Goal: Check status: Check status

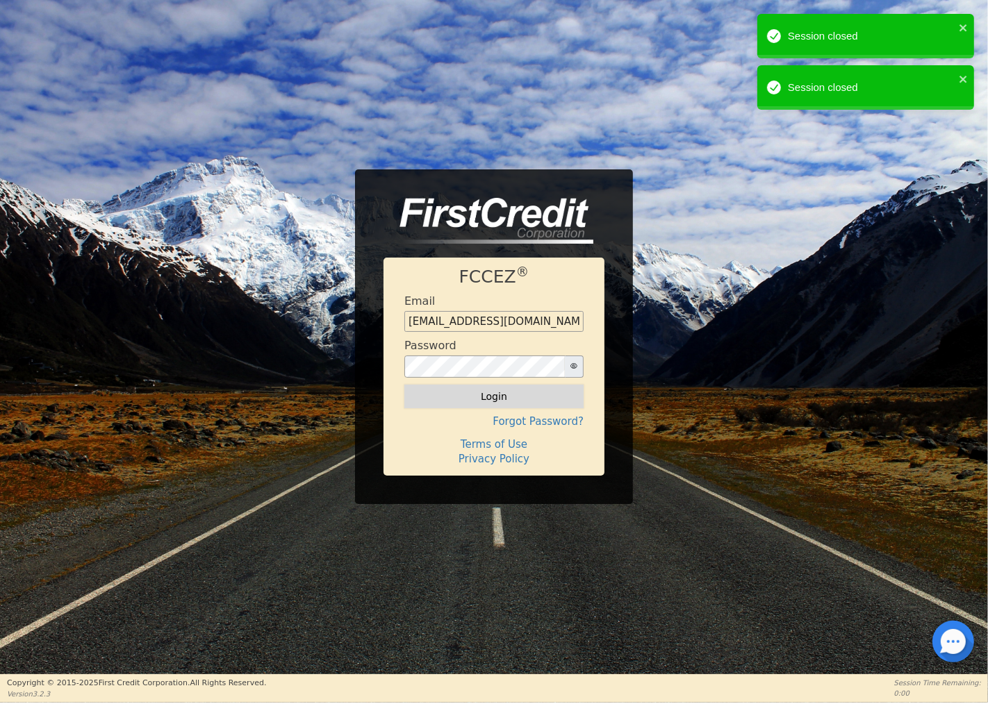
click at [452, 397] on button "Login" at bounding box center [493, 397] width 179 height 24
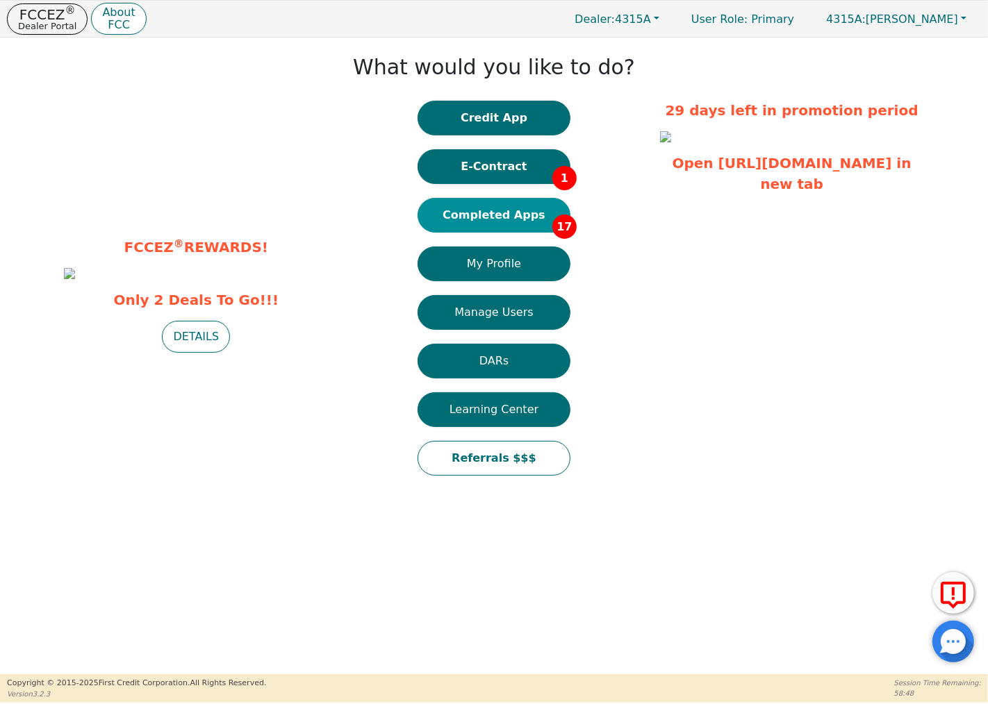
click at [533, 210] on button "Completed Apps 17" at bounding box center [493, 215] width 153 height 35
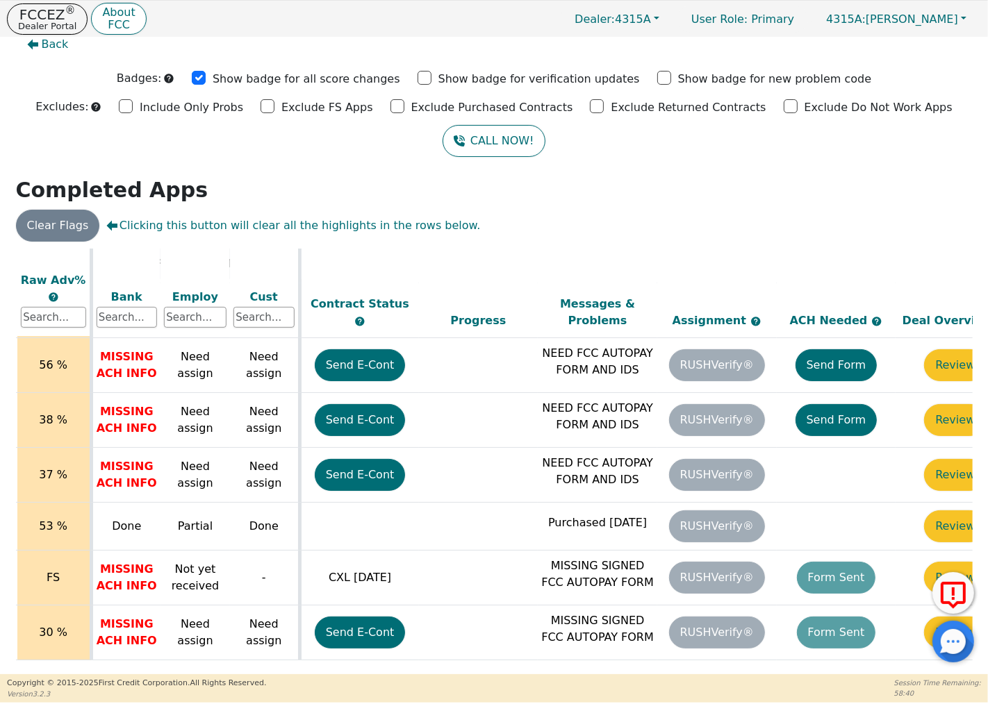
scroll to position [599, 565]
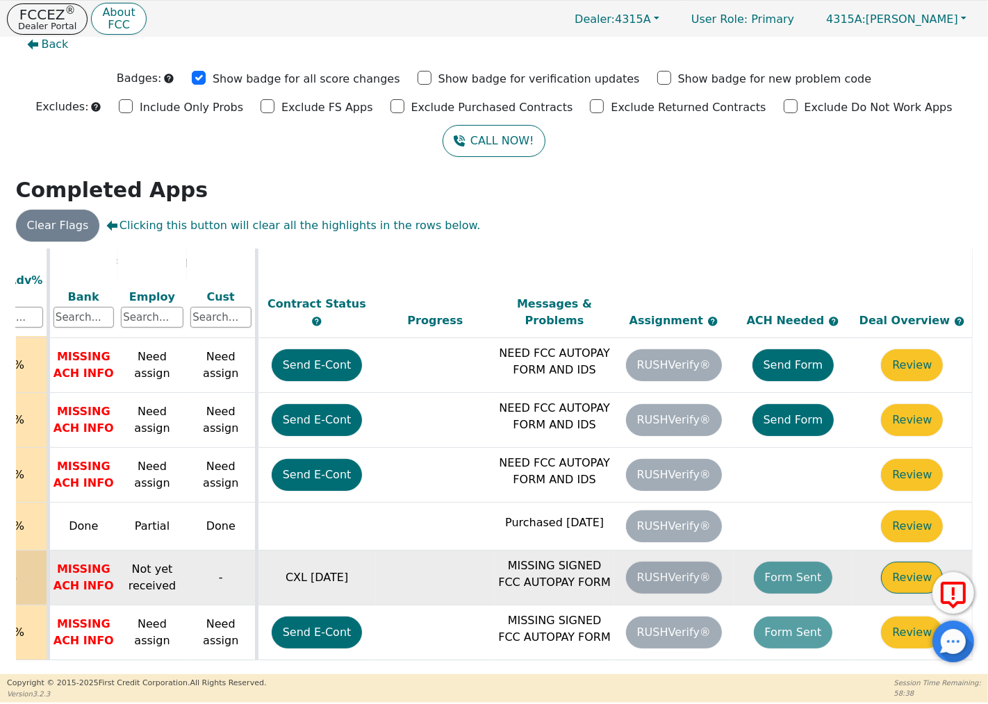
click at [904, 573] on button "Review" at bounding box center [912, 578] width 62 height 32
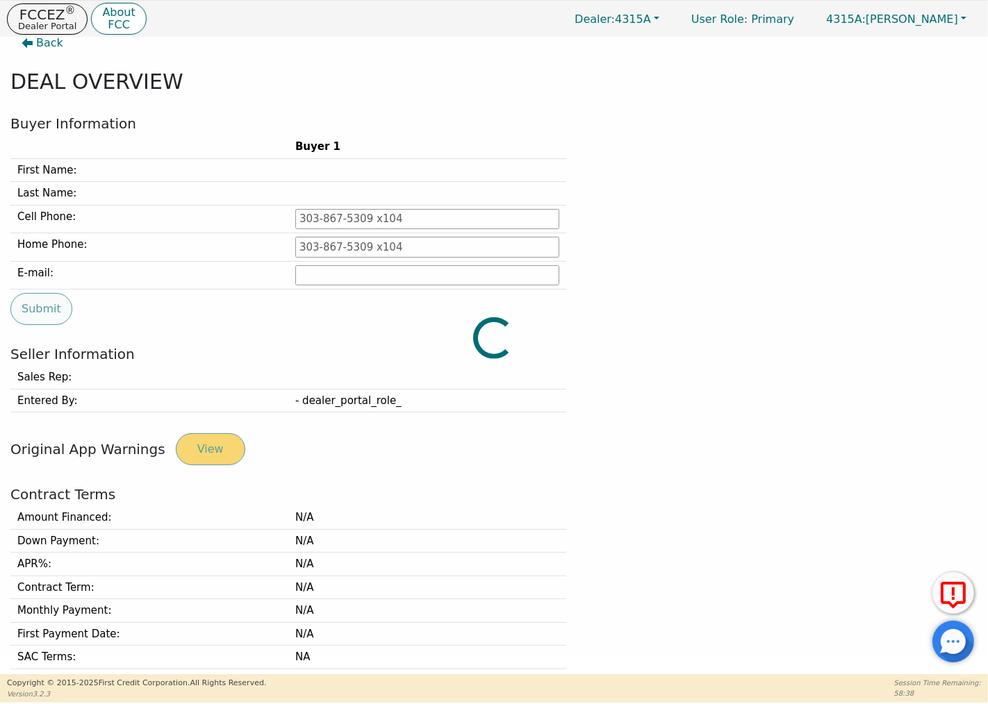
type input "[PHONE_NUMBER]"
type input "[EMAIL_ADDRESS][DOMAIN_NAME]"
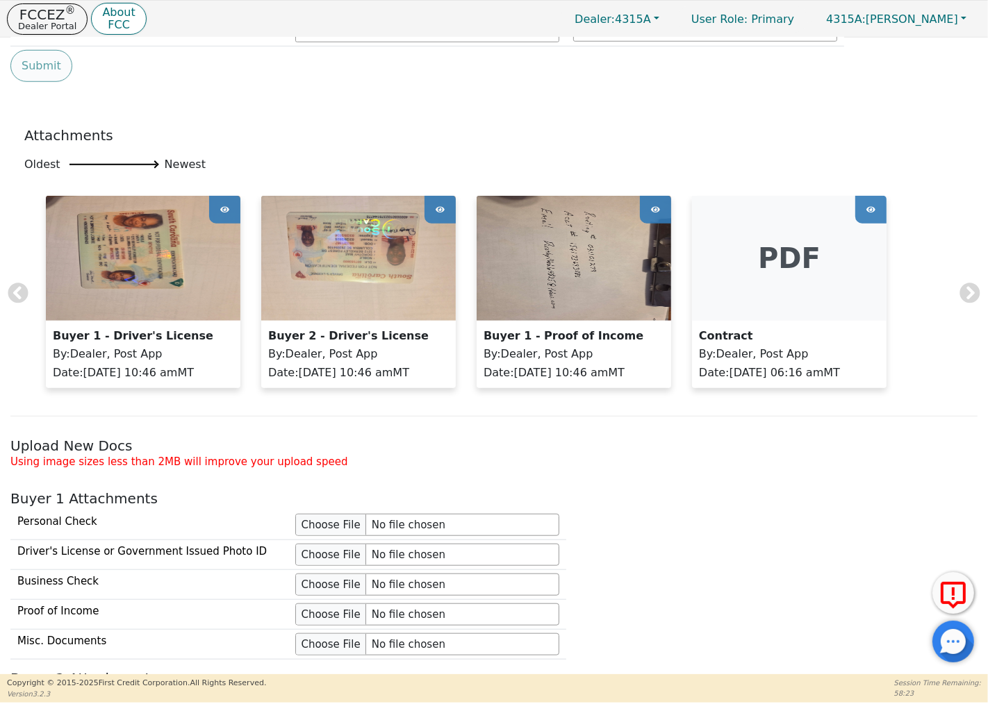
scroll to position [866, 0]
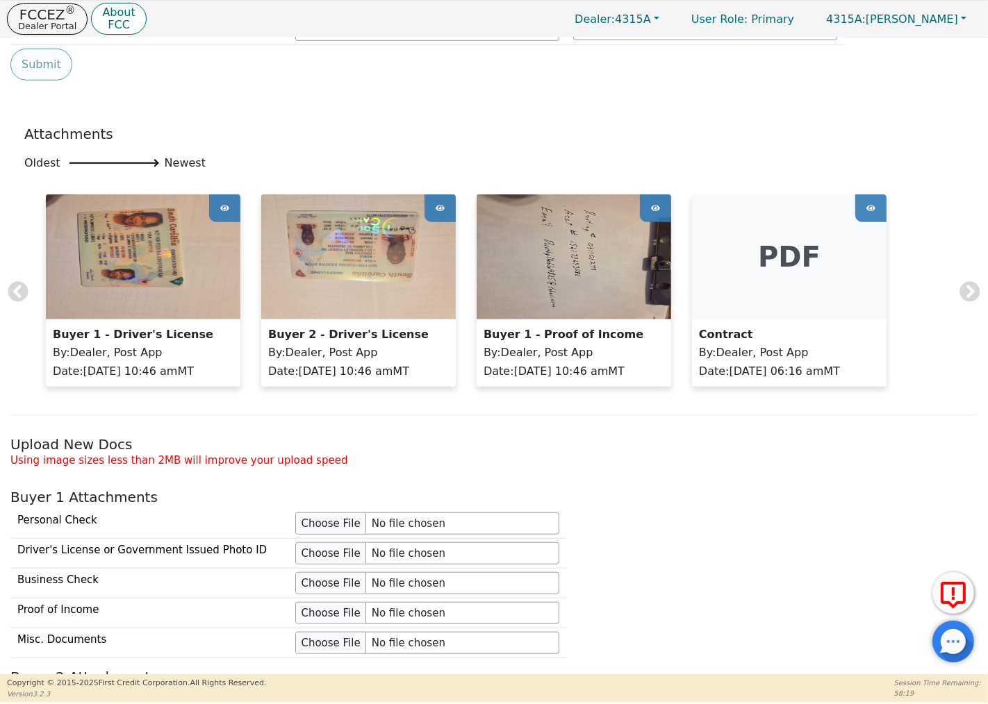
click at [869, 210] on icon at bounding box center [870, 208] width 9 height 21
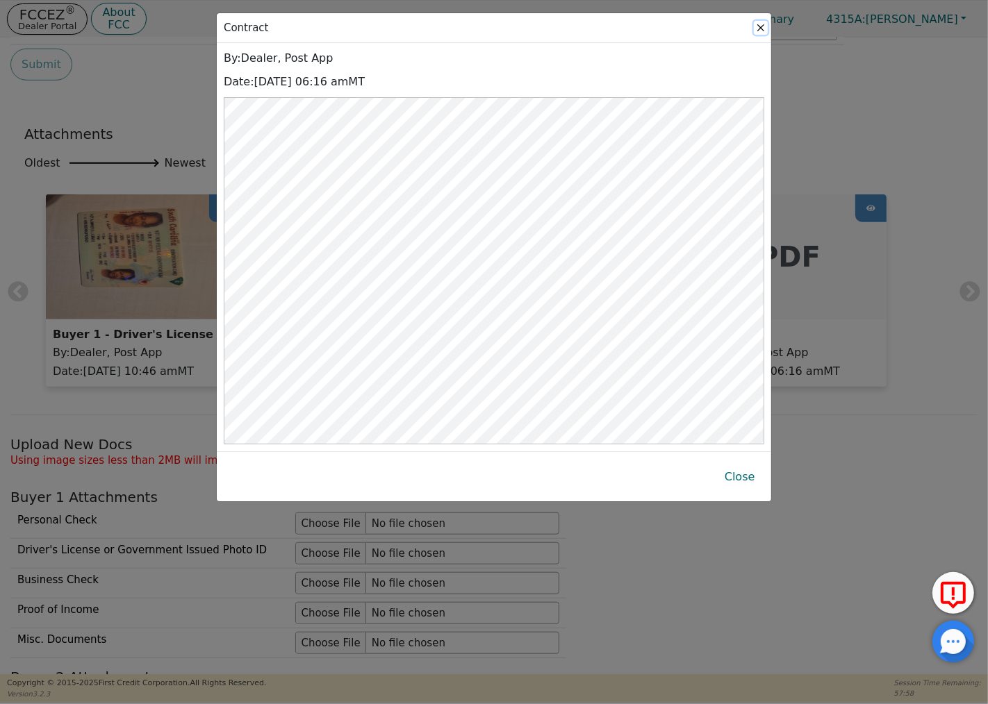
click at [757, 22] on button "Close" at bounding box center [761, 28] width 14 height 14
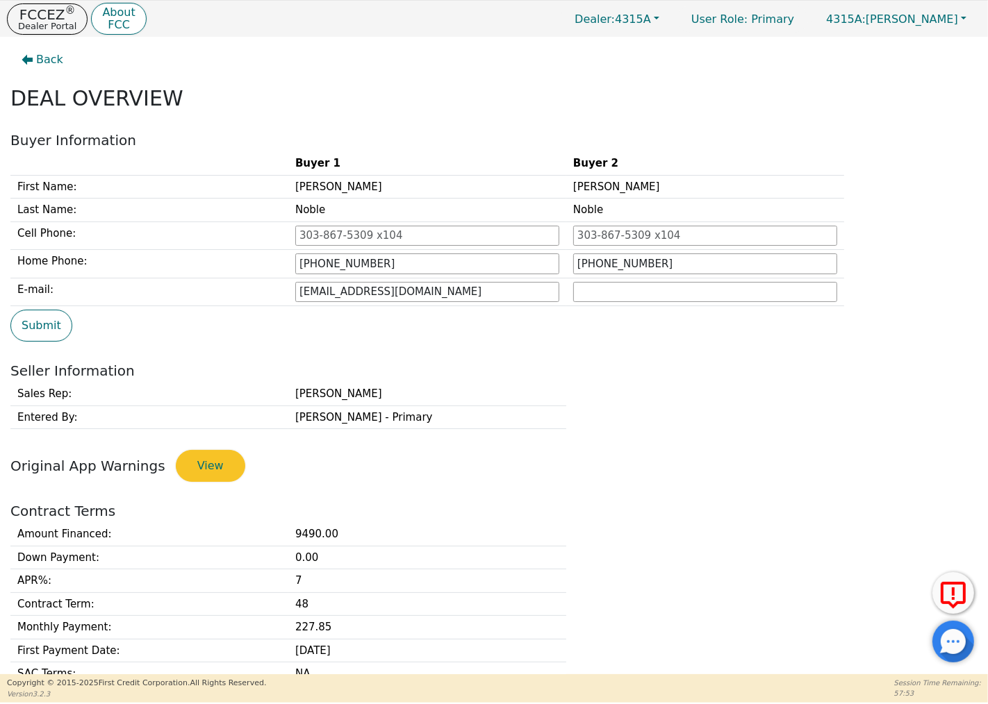
scroll to position [0, 0]
